Goal: Task Accomplishment & Management: Use online tool/utility

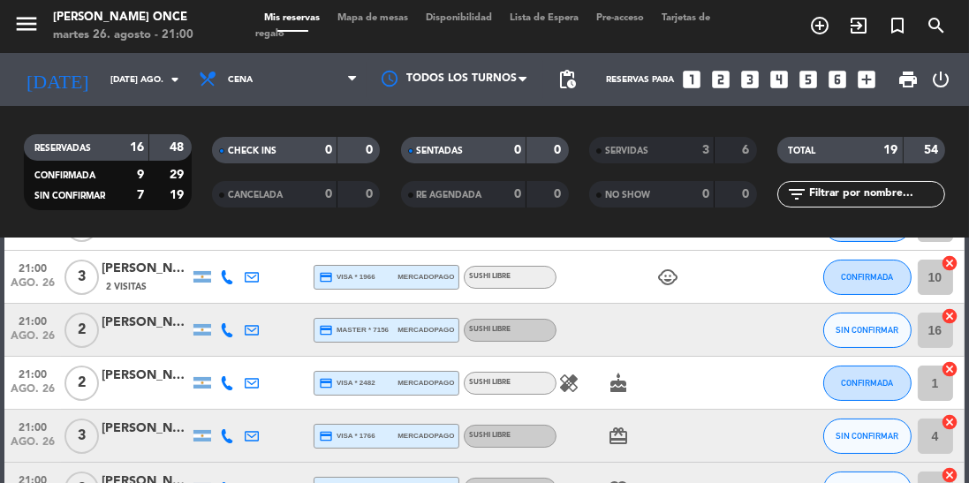
scroll to position [174, 0]
click at [858, 338] on button "SIN CONFIRMAR" at bounding box center [868, 331] width 88 height 35
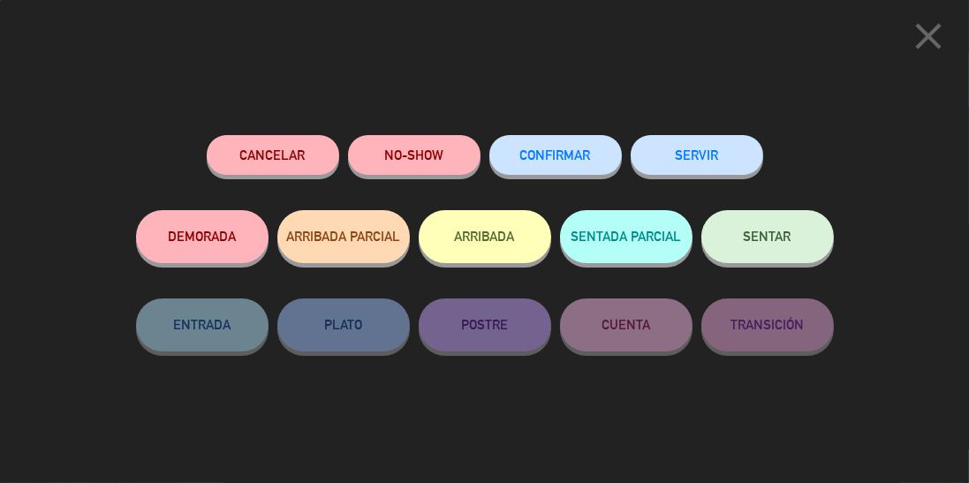
click at [716, 159] on button "SERVIR" at bounding box center [697, 155] width 133 height 40
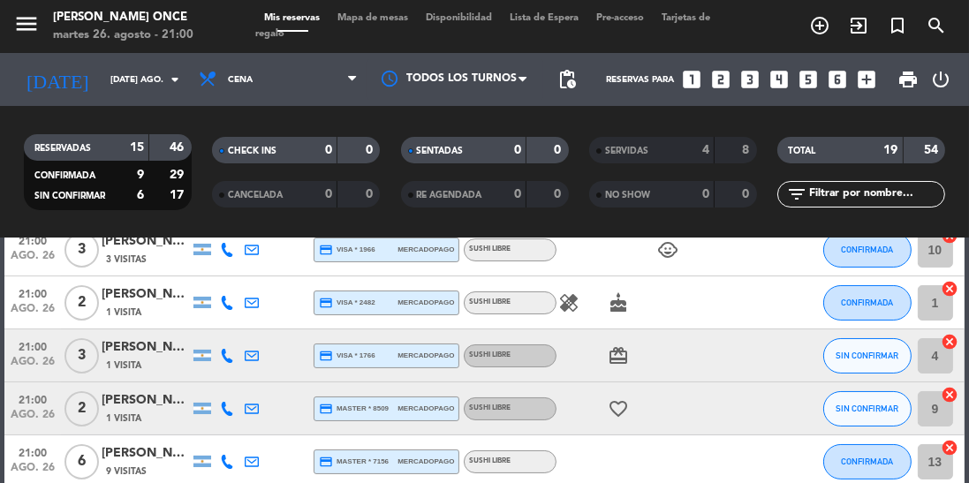
scroll to position [218, 0]
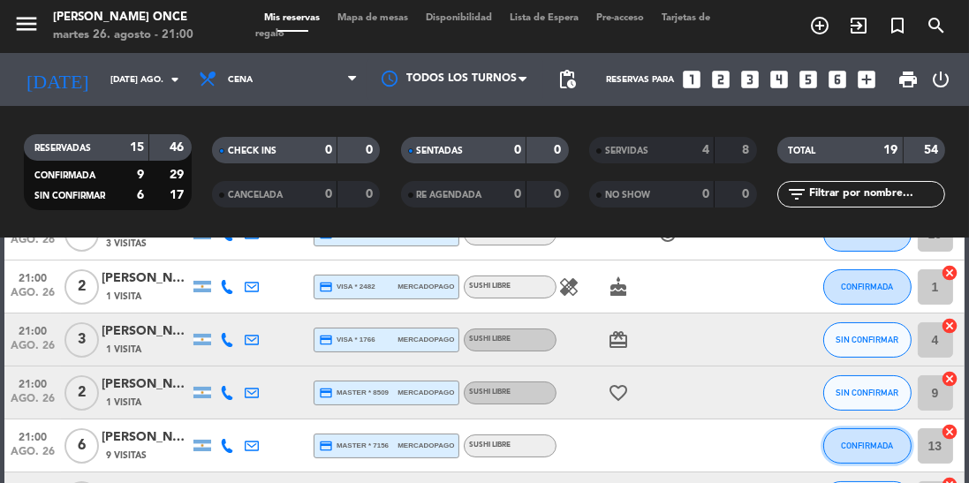
click at [869, 453] on button "CONFIRMADA" at bounding box center [868, 446] width 88 height 35
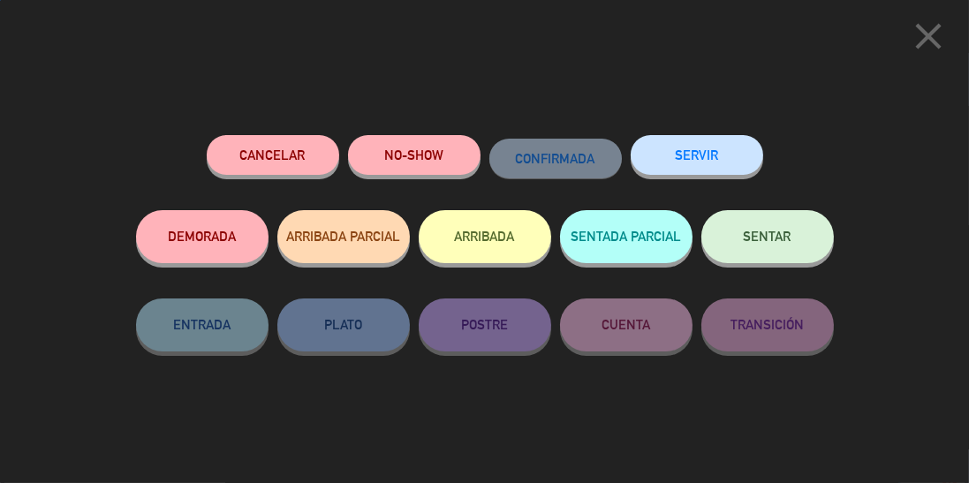
click at [725, 157] on button "SERVIR" at bounding box center [697, 155] width 133 height 40
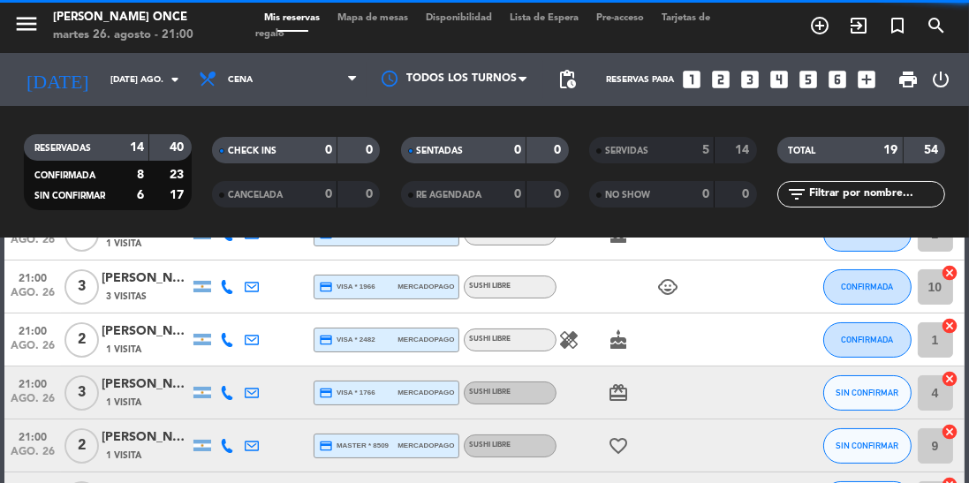
scroll to position [163, 0]
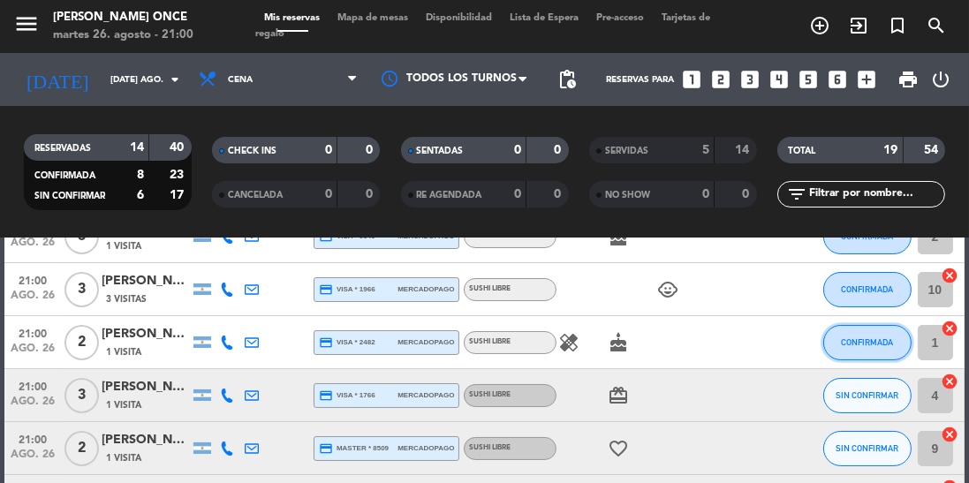
click at [884, 339] on span "CONFIRMADA" at bounding box center [867, 343] width 52 height 10
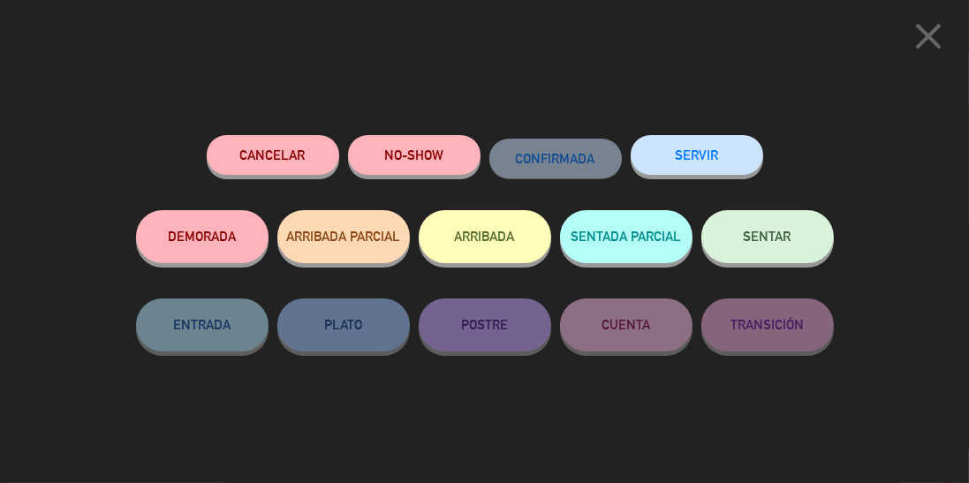
click at [718, 157] on button "SERVIR" at bounding box center [697, 155] width 133 height 40
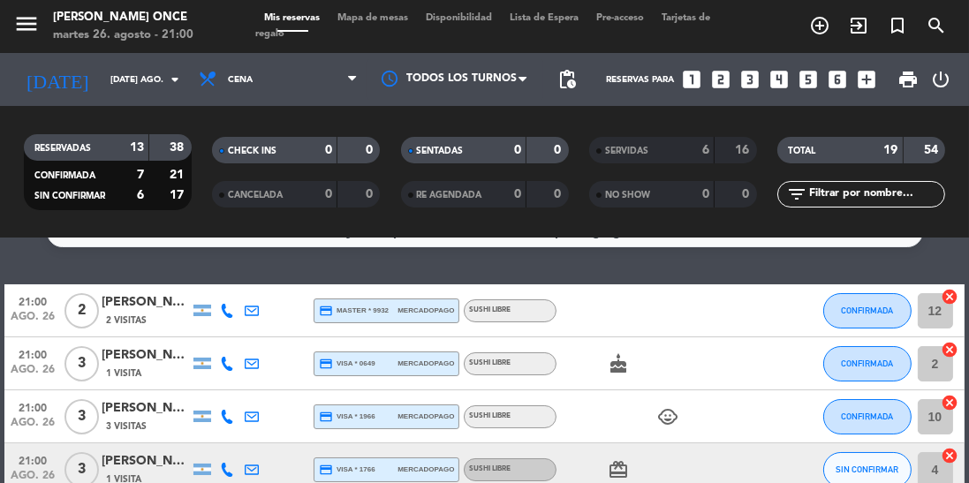
scroll to position [34, 0]
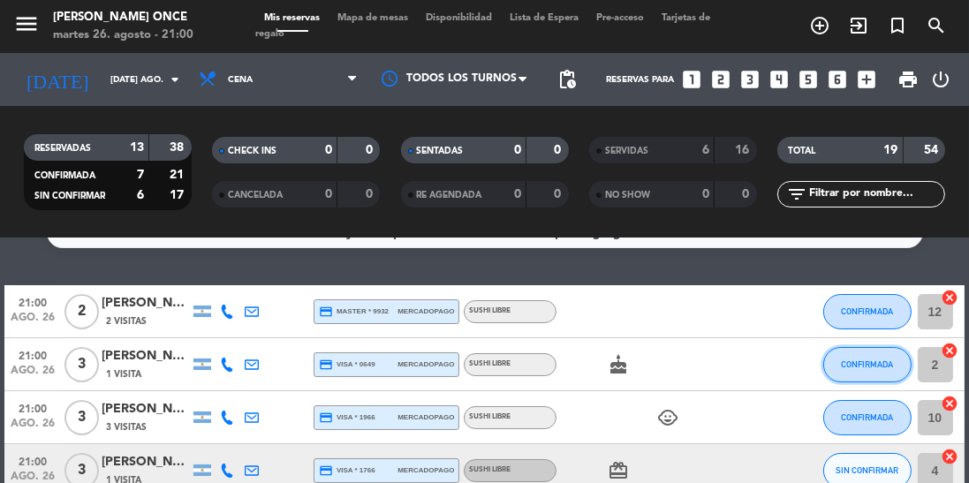
click at [870, 366] on span "CONFIRMADA" at bounding box center [867, 365] width 52 height 10
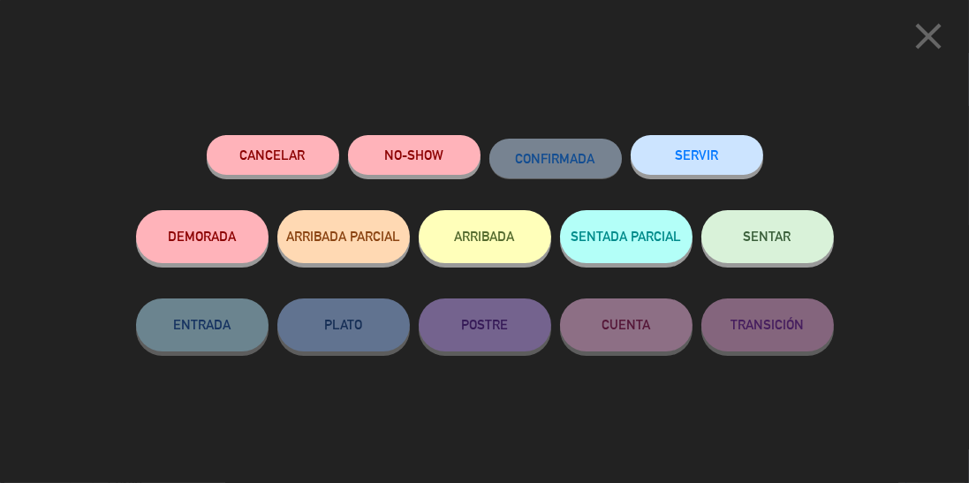
click at [714, 153] on button "SERVIR" at bounding box center [697, 155] width 133 height 40
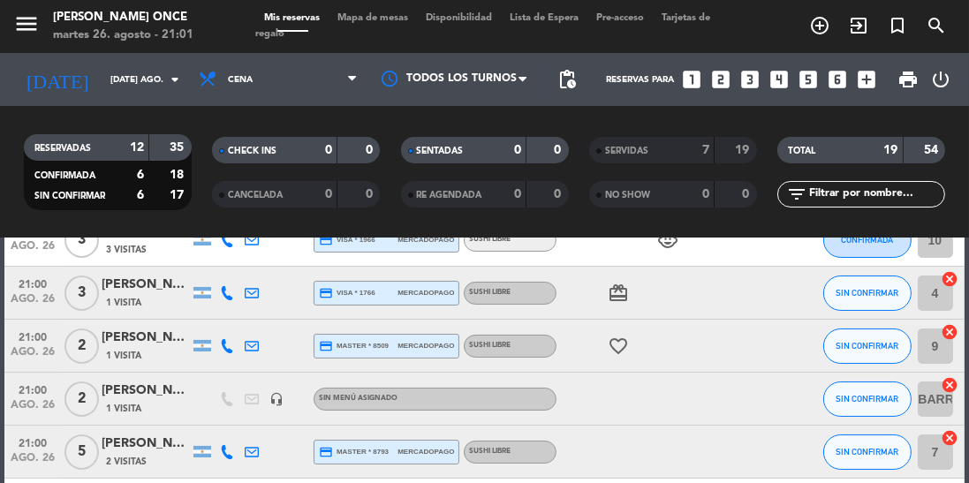
scroll to position [167, 0]
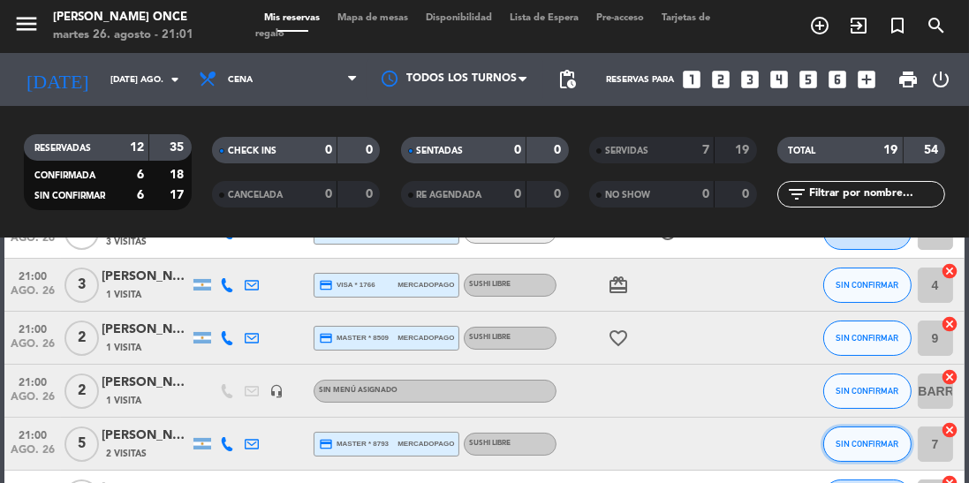
click at [872, 455] on button "SIN CONFIRMAR" at bounding box center [868, 444] width 88 height 35
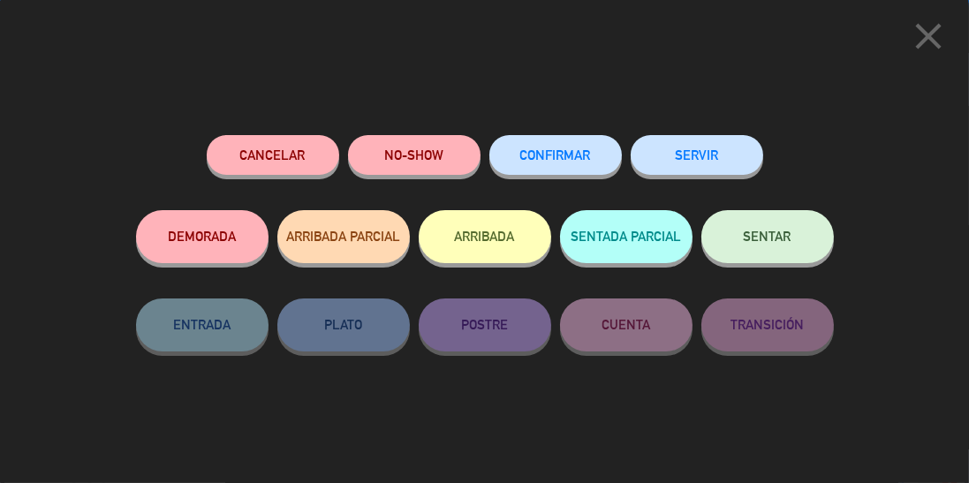
click at [695, 163] on button "SERVIR" at bounding box center [697, 155] width 133 height 40
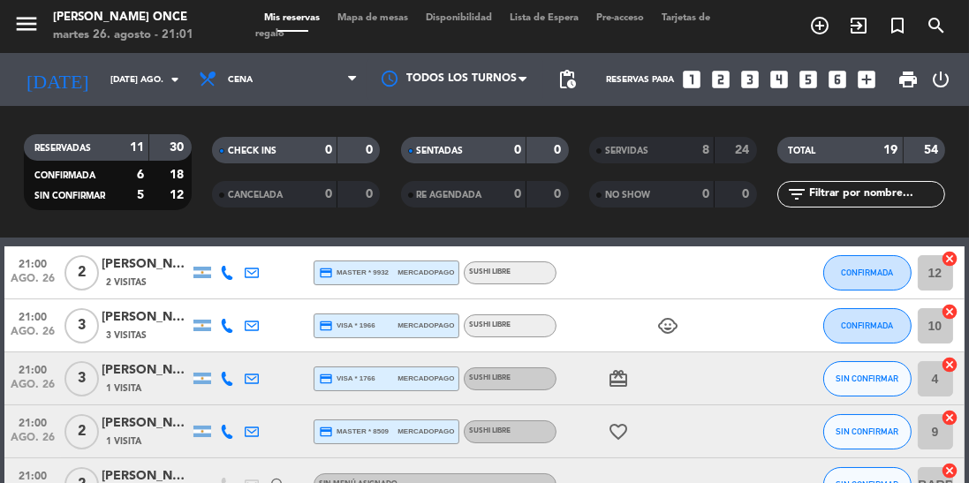
scroll to position [72, 0]
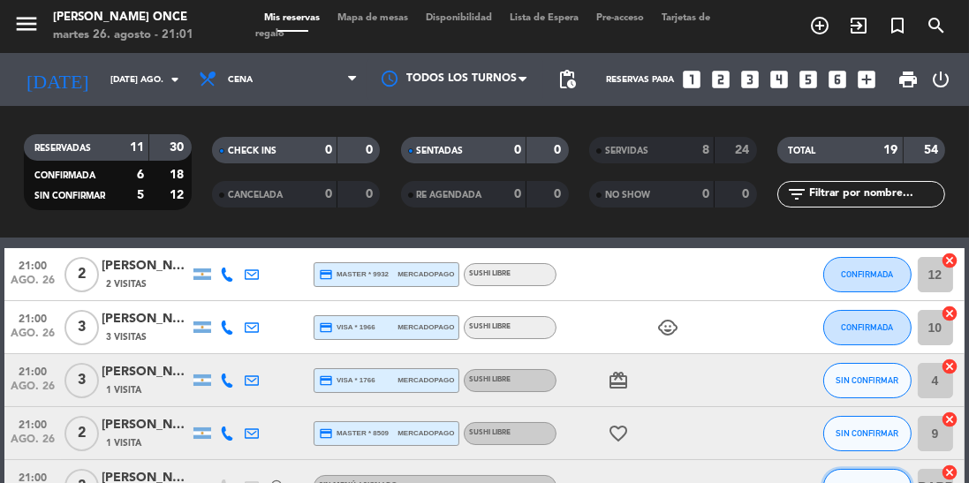
click at [877, 482] on span "SIN CONFIRMAR" at bounding box center [867, 487] width 63 height 10
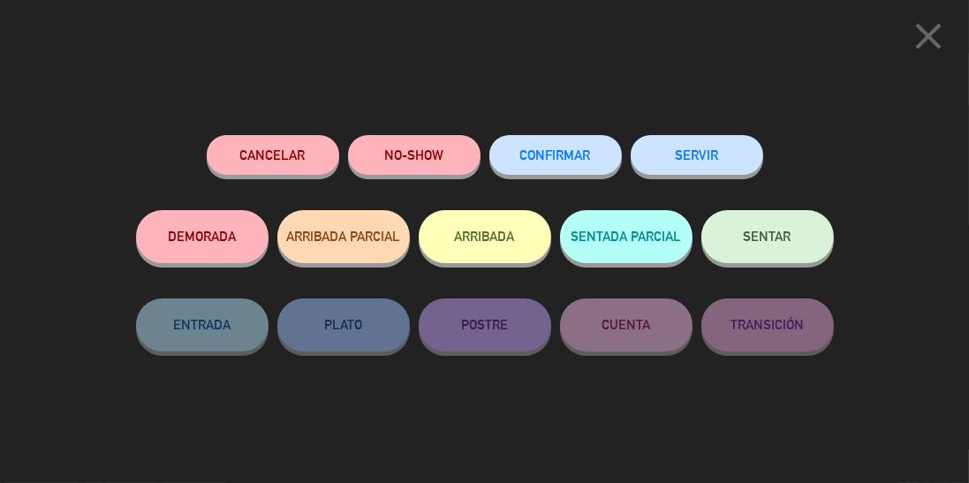
click at [723, 169] on button "SERVIR" at bounding box center [697, 155] width 133 height 40
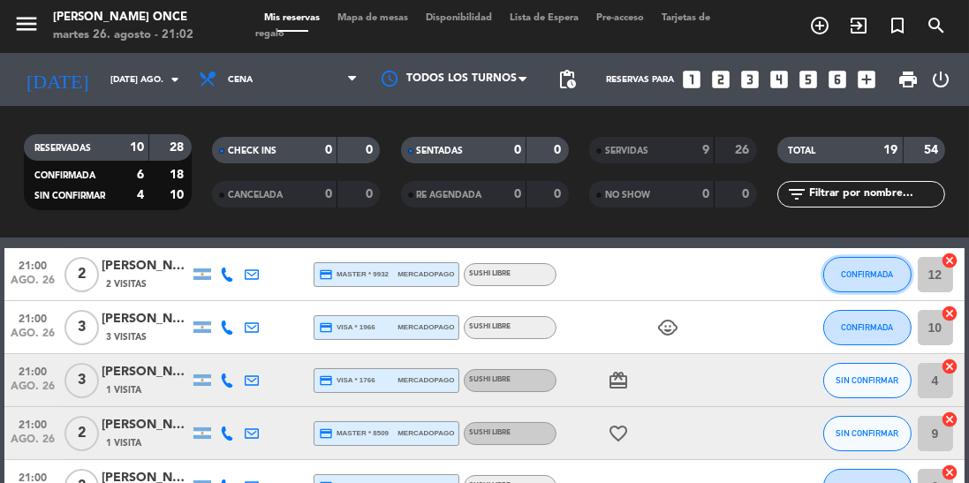
click at [874, 277] on span "CONFIRMADA" at bounding box center [867, 275] width 52 height 10
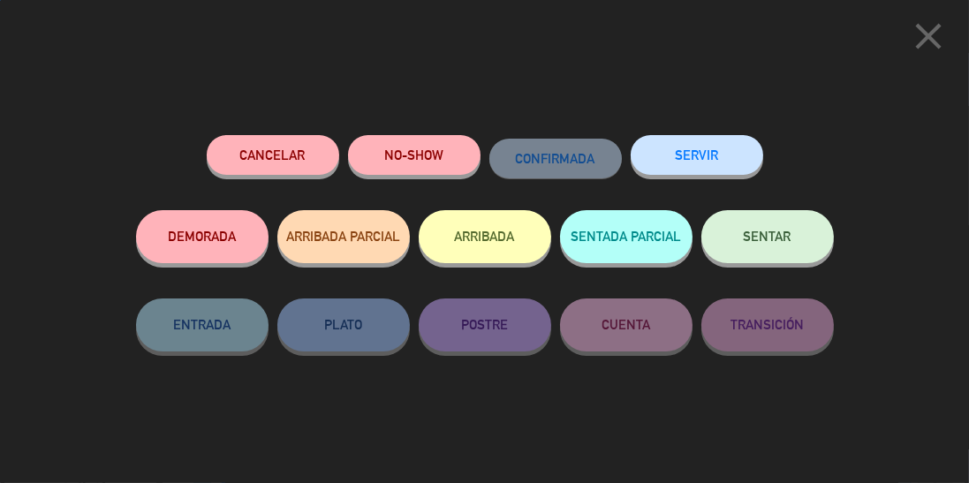
click at [691, 161] on button "SERVIR" at bounding box center [697, 155] width 133 height 40
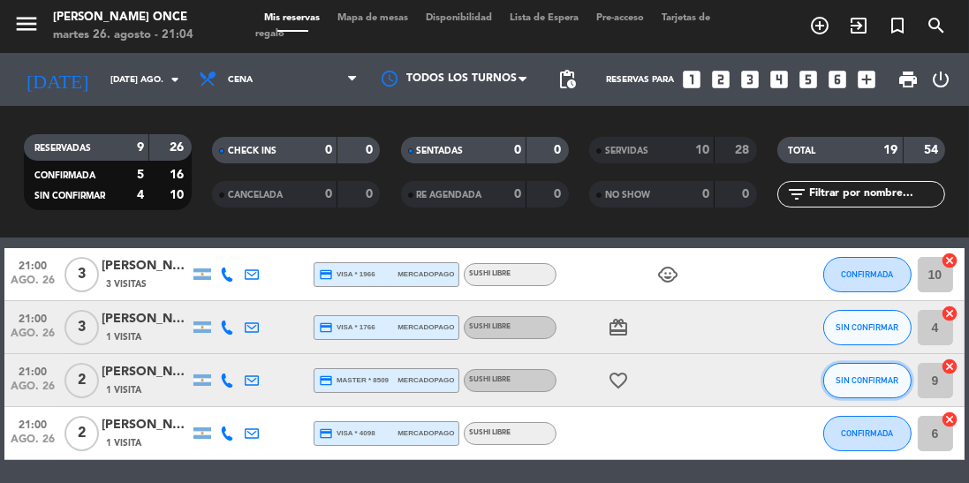
click at [870, 383] on span "SIN CONFIRMAR" at bounding box center [867, 381] width 63 height 10
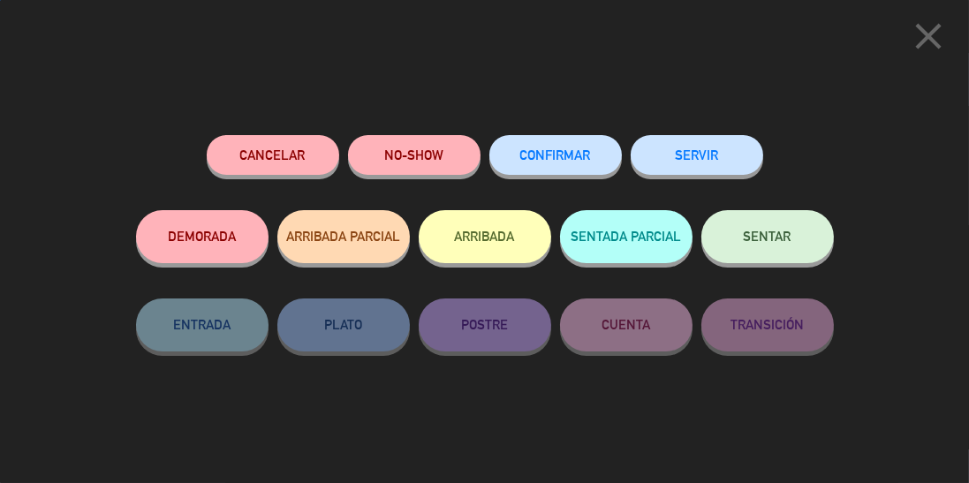
click at [718, 162] on button "SERVIR" at bounding box center [697, 155] width 133 height 40
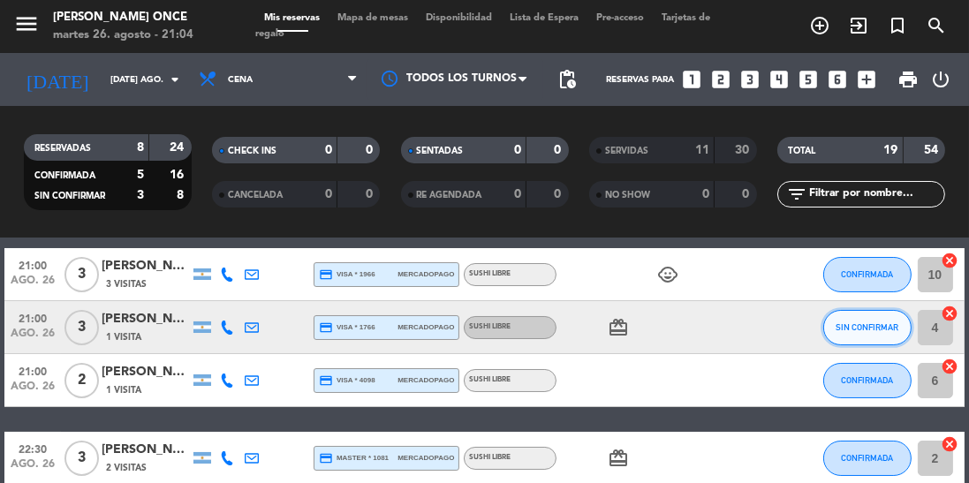
click at [869, 339] on button "SIN CONFIRMAR" at bounding box center [868, 327] width 88 height 35
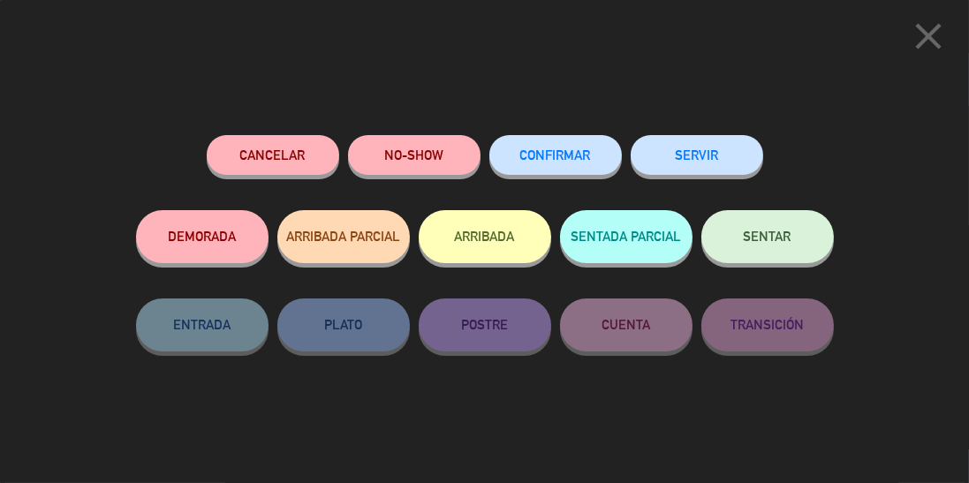
click at [692, 144] on button "SERVIR" at bounding box center [697, 155] width 133 height 40
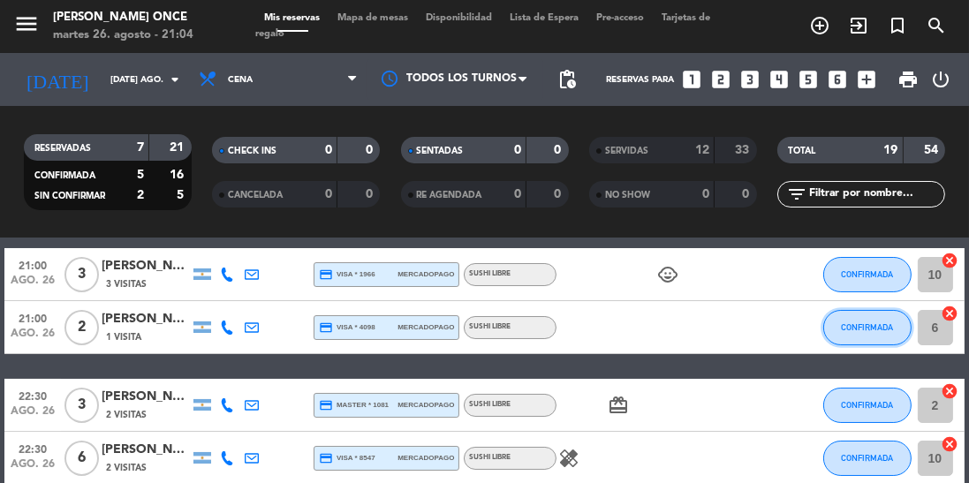
click at [872, 331] on span "CONFIRMADA" at bounding box center [867, 328] width 52 height 10
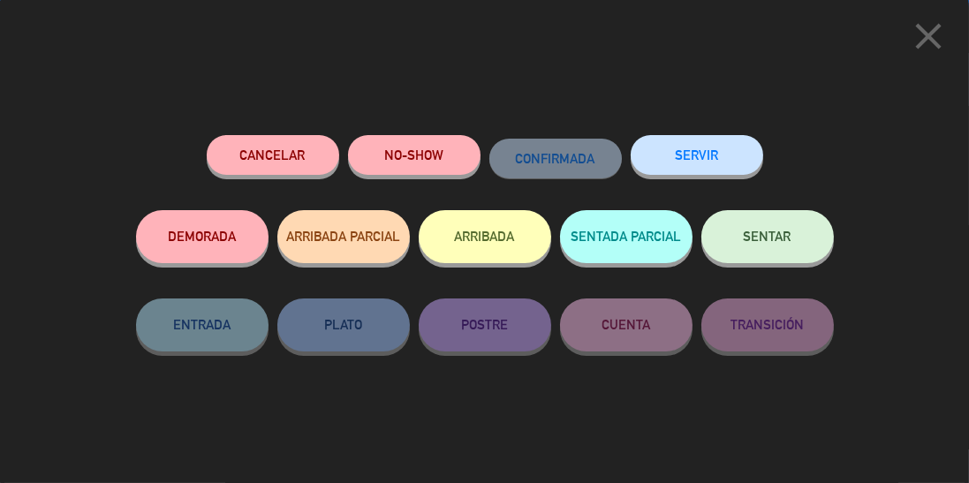
click at [704, 136] on div "SERVIR" at bounding box center [697, 172] width 133 height 75
click at [707, 148] on button "SERVIR" at bounding box center [697, 155] width 133 height 40
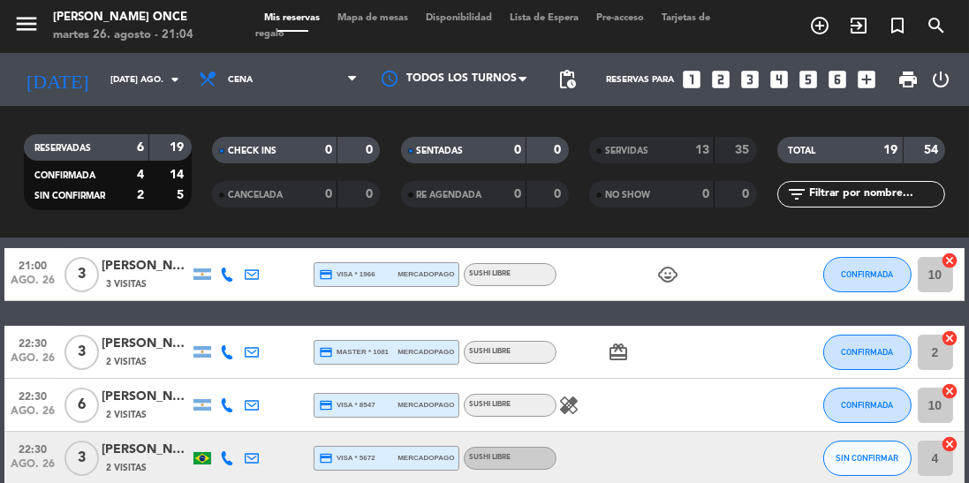
click at [689, 147] on div "13" at bounding box center [692, 151] width 35 height 20
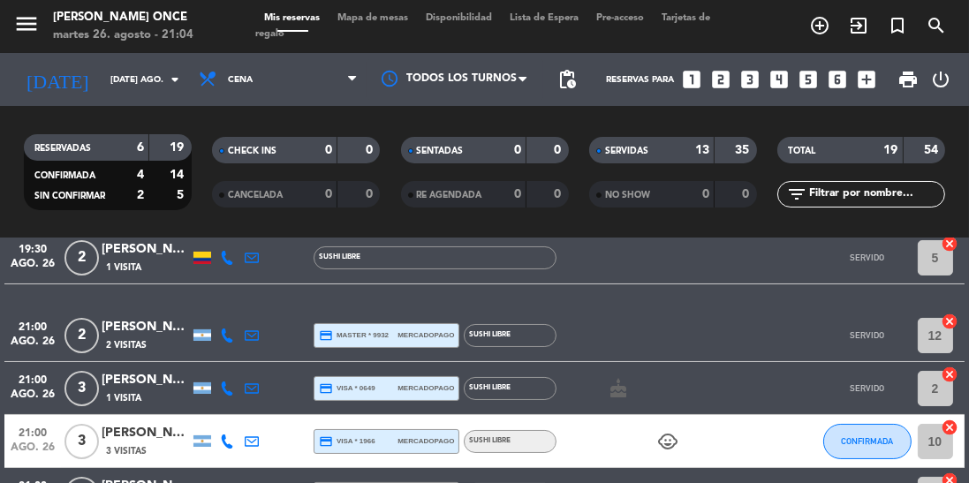
scroll to position [194, 0]
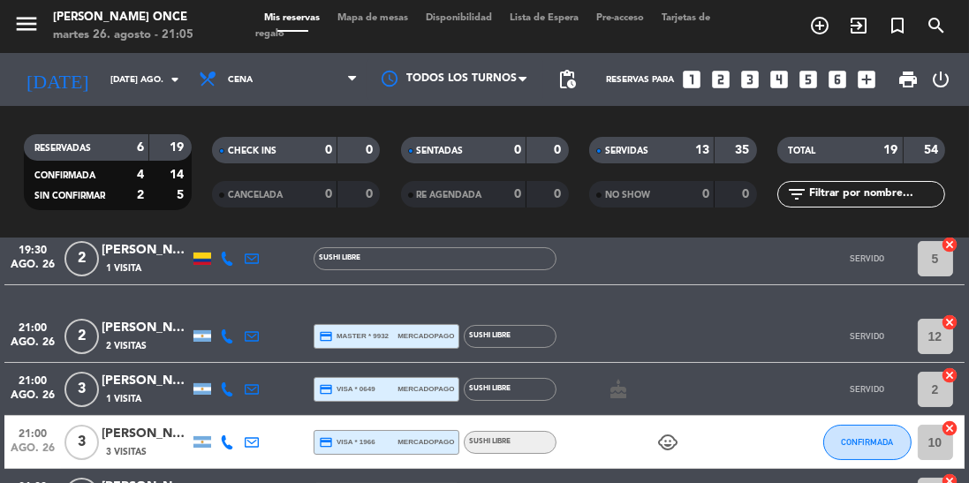
click at [715, 149] on div at bounding box center [714, 150] width 1 height 27
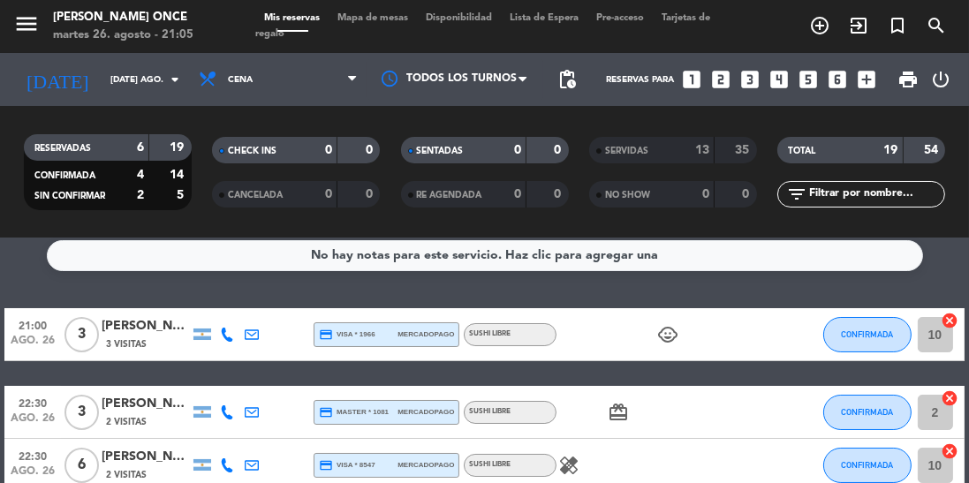
scroll to position [0, 0]
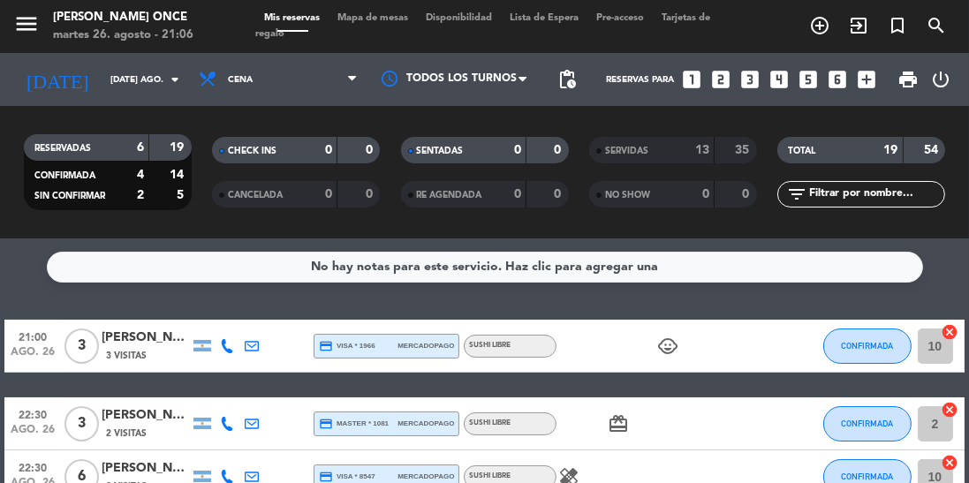
click at [718, 155] on div "SERVIDAS 13 35" at bounding box center [673, 150] width 168 height 27
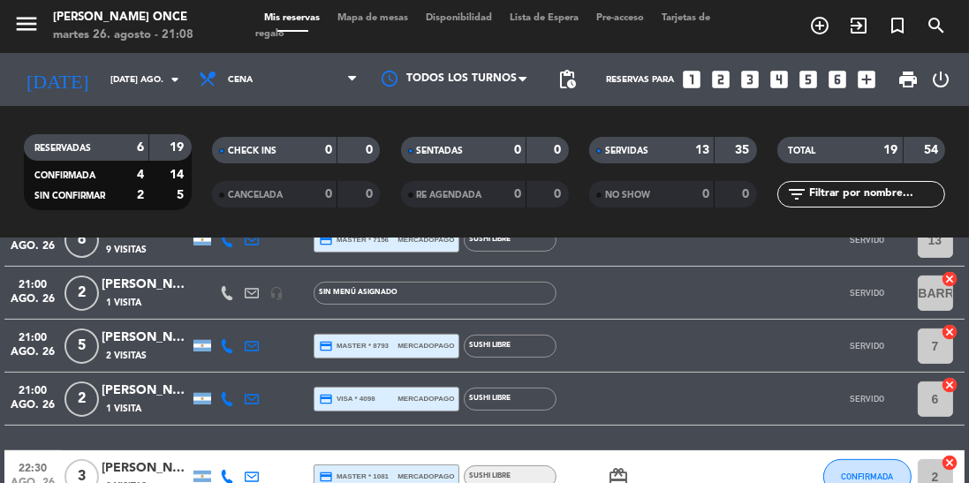
scroll to position [668, 0]
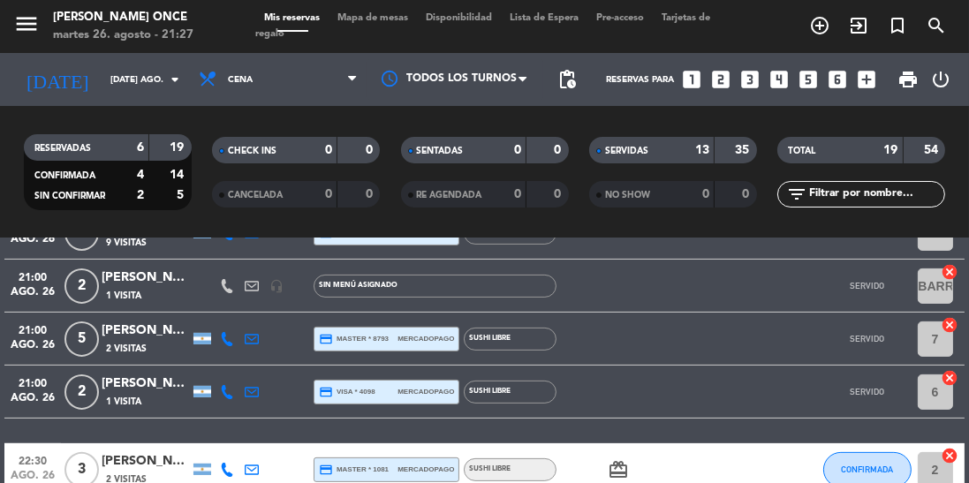
click at [504, 82] on div at bounding box center [455, 79] width 177 height 40
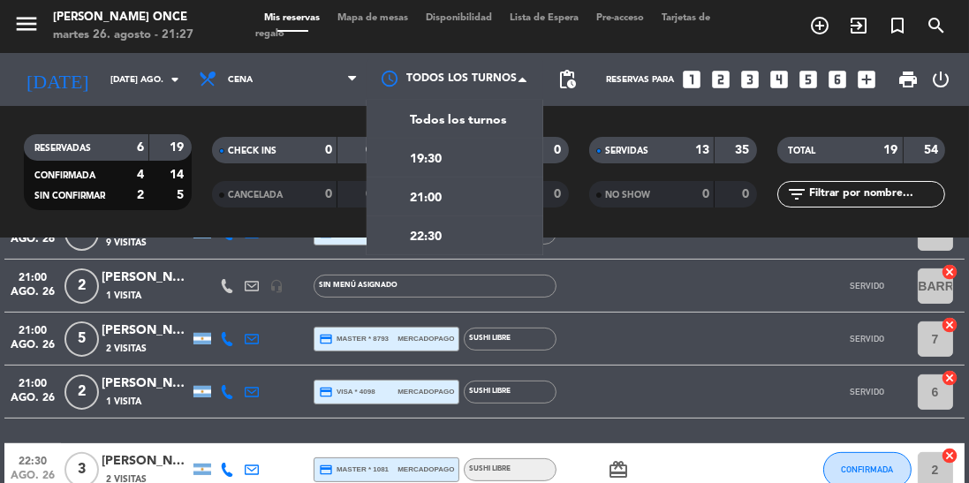
click at [466, 236] on div "22:30" at bounding box center [455, 235] width 177 height 39
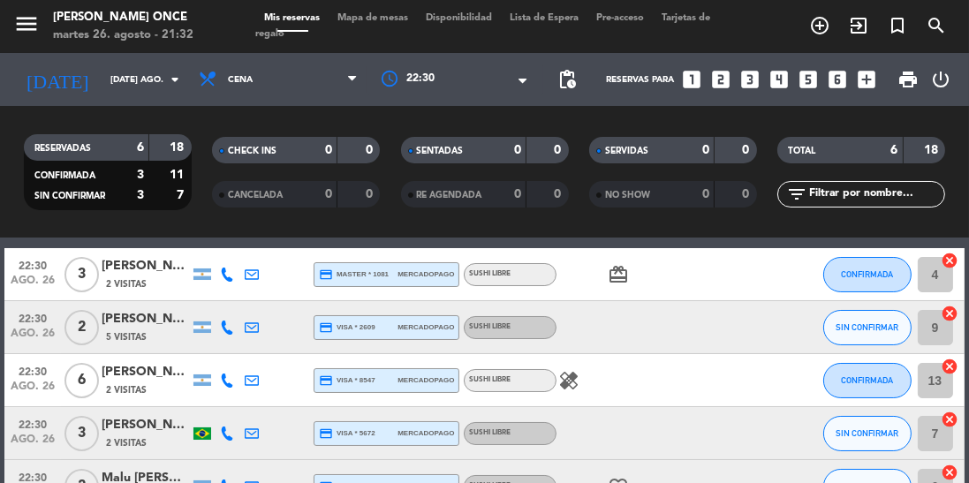
scroll to position [0, 0]
